Goal: Find specific page/section: Find specific page/section

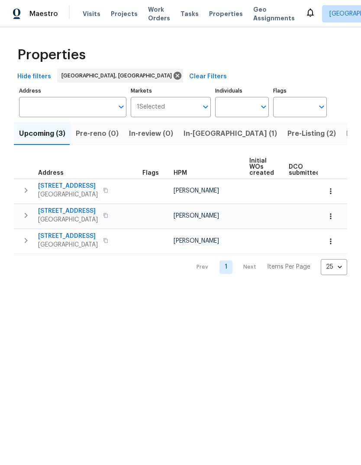
click at [287, 131] on span "Pre-Listing (2)" at bounding box center [311, 134] width 48 height 12
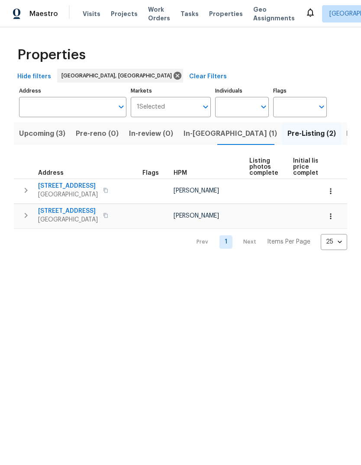
click at [196, 133] on span "In-reno (1)" at bounding box center [229, 134] width 93 height 12
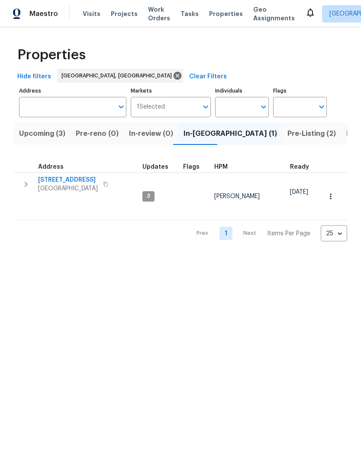
click at [75, 178] on span "[STREET_ADDRESS]" at bounding box center [68, 180] width 60 height 9
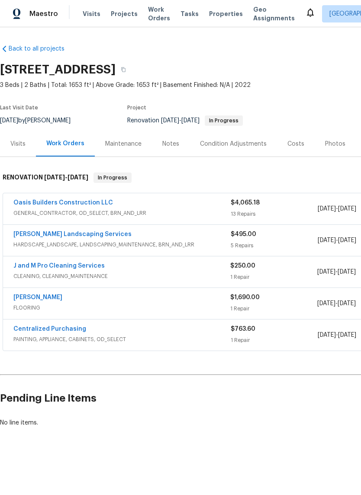
click at [48, 296] on link "[PERSON_NAME]" at bounding box center [37, 297] width 49 height 6
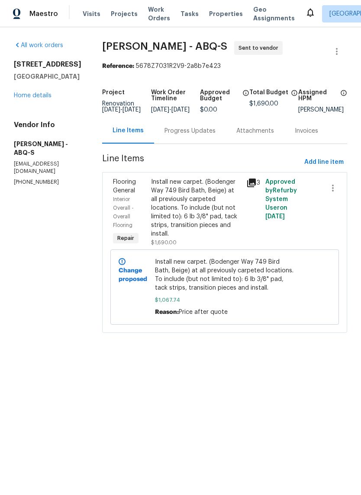
click at [181, 135] on div "Progress Updates" at bounding box center [189, 131] width 51 height 9
